Goal: Book appointment/travel/reservation

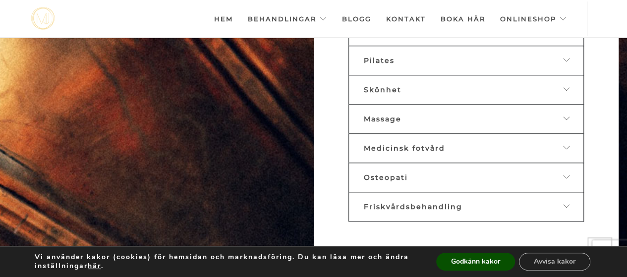
scroll to position [561, 0]
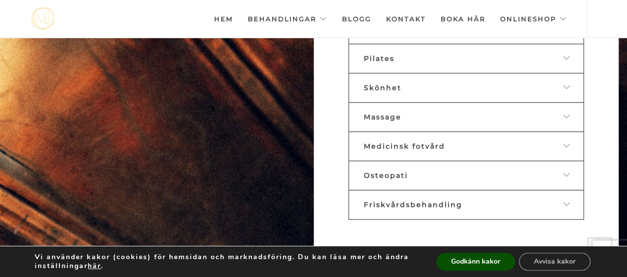
click at [565, 142] on icon at bounding box center [567, 145] width 8 height 7
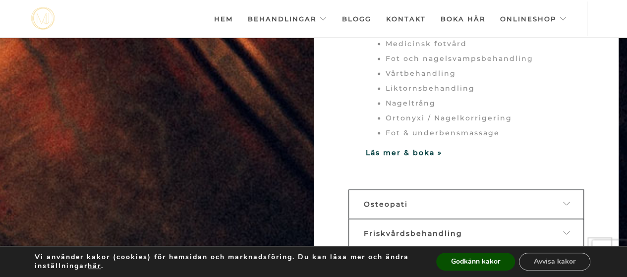
scroll to position [704, 0]
click at [421, 148] on strong "Läs mer & boka »" at bounding box center [404, 152] width 76 height 9
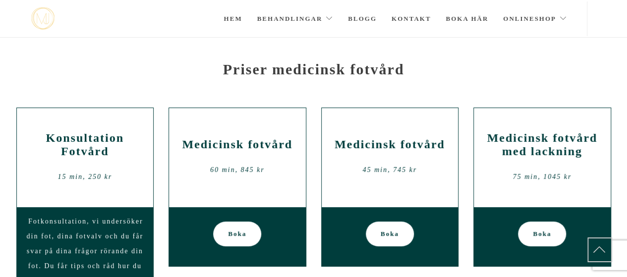
scroll to position [71, 0]
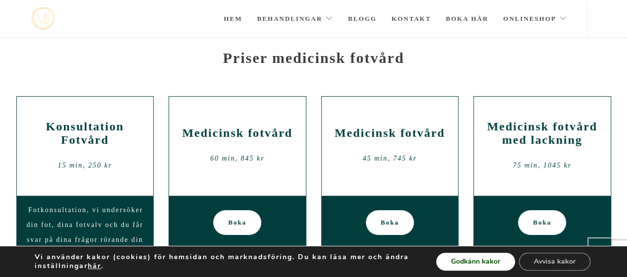
click at [500, 264] on button "Godkänn kakor" at bounding box center [475, 262] width 79 height 18
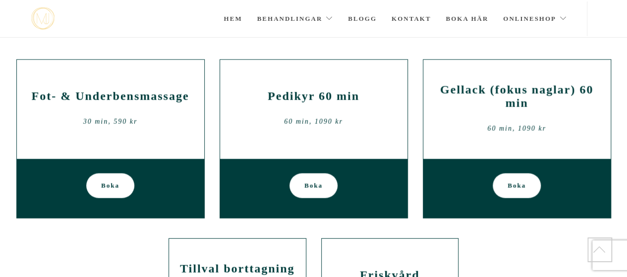
scroll to position [1114, 0]
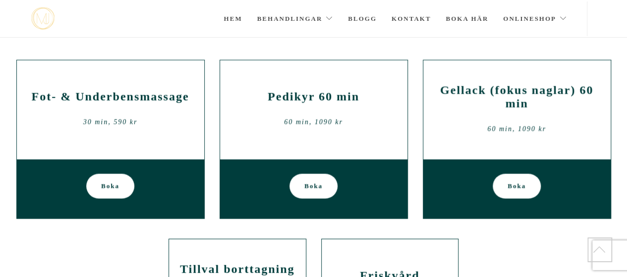
click at [290, 95] on h2 "Pedikyr 60 min" at bounding box center [314, 96] width 173 height 13
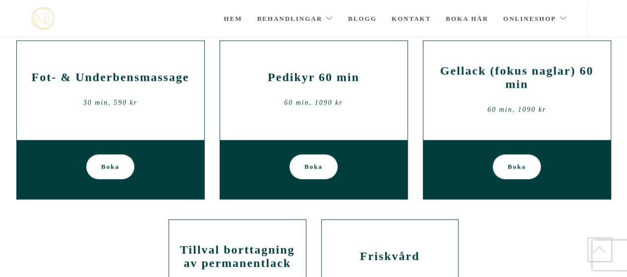
scroll to position [1128, 0]
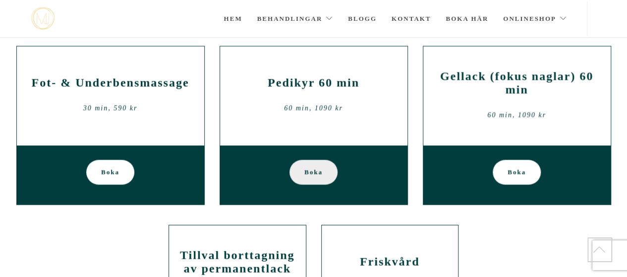
click at [322, 166] on span "Boka" at bounding box center [313, 172] width 18 height 25
